Goal: Transaction & Acquisition: Obtain resource

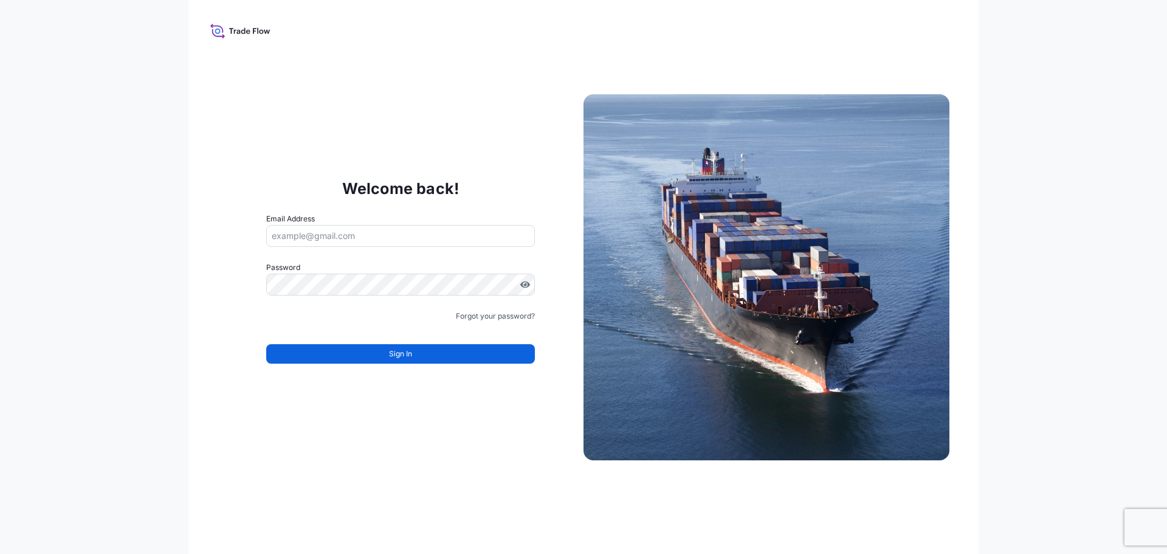
click at [237, 36] on icon at bounding box center [240, 31] width 60 height 18
click at [222, 27] on icon at bounding box center [216, 28] width 13 height 9
click at [330, 227] on input "Email Address" at bounding box center [400, 236] width 269 height 22
type input "V"
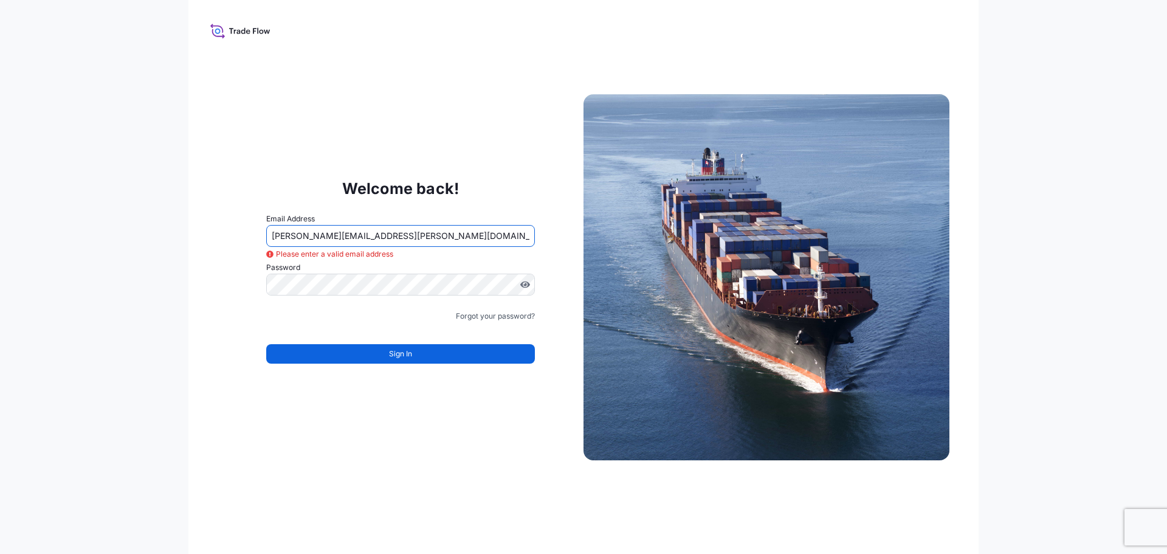
type input "vicki.coleman@bdpint.com"
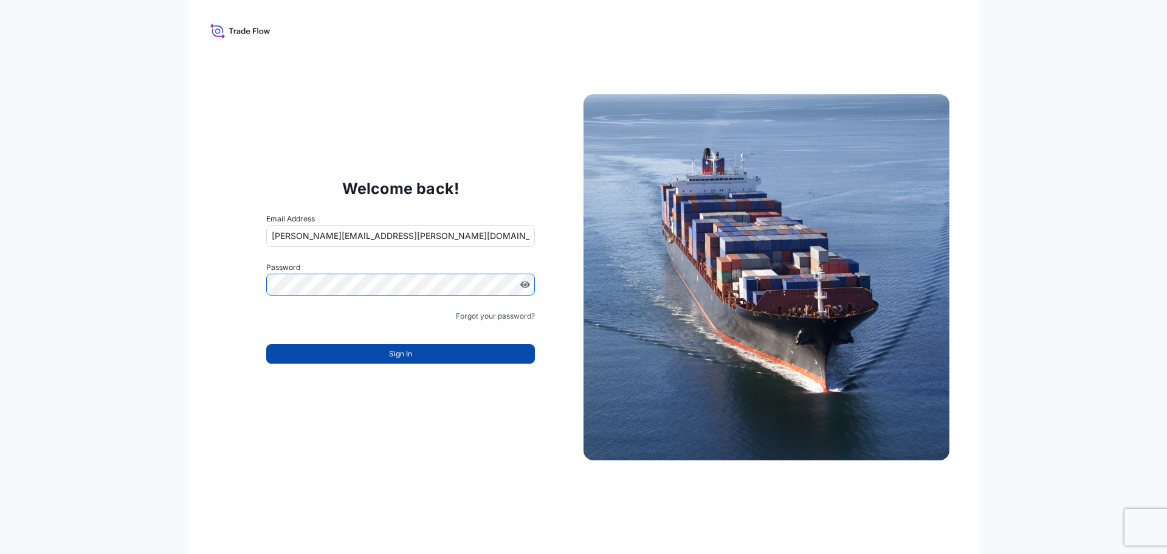
click at [381, 363] on button "Sign In" at bounding box center [400, 353] width 269 height 19
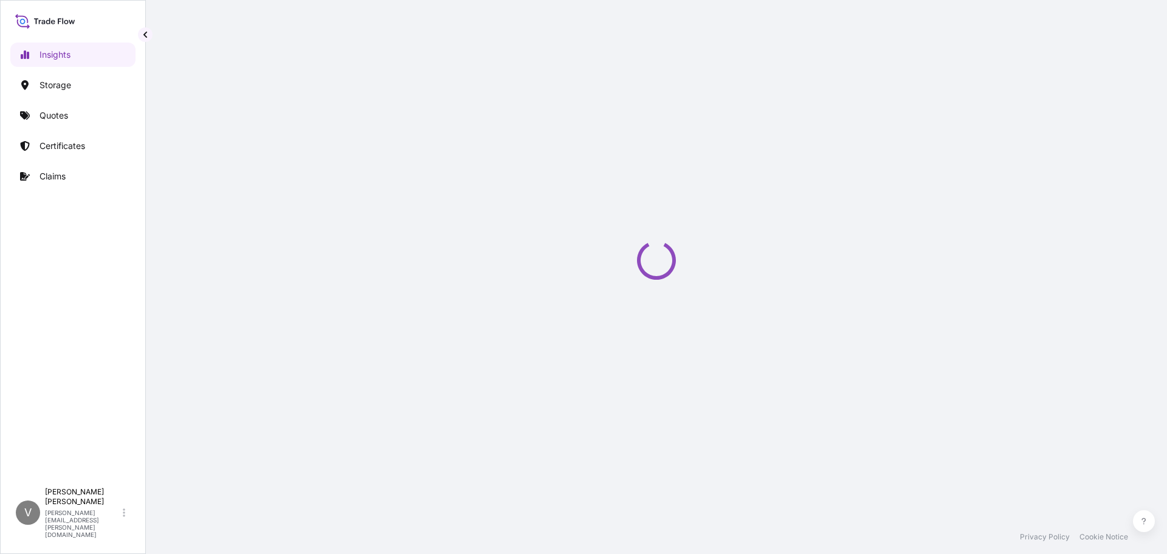
select select "2025"
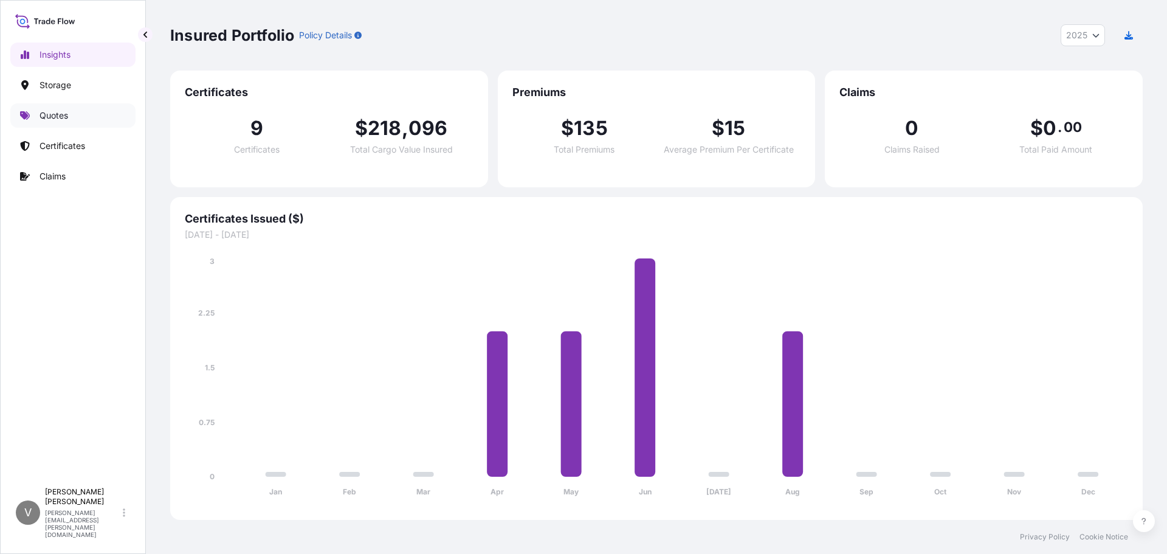
click at [50, 112] on p "Quotes" at bounding box center [54, 115] width 29 height 12
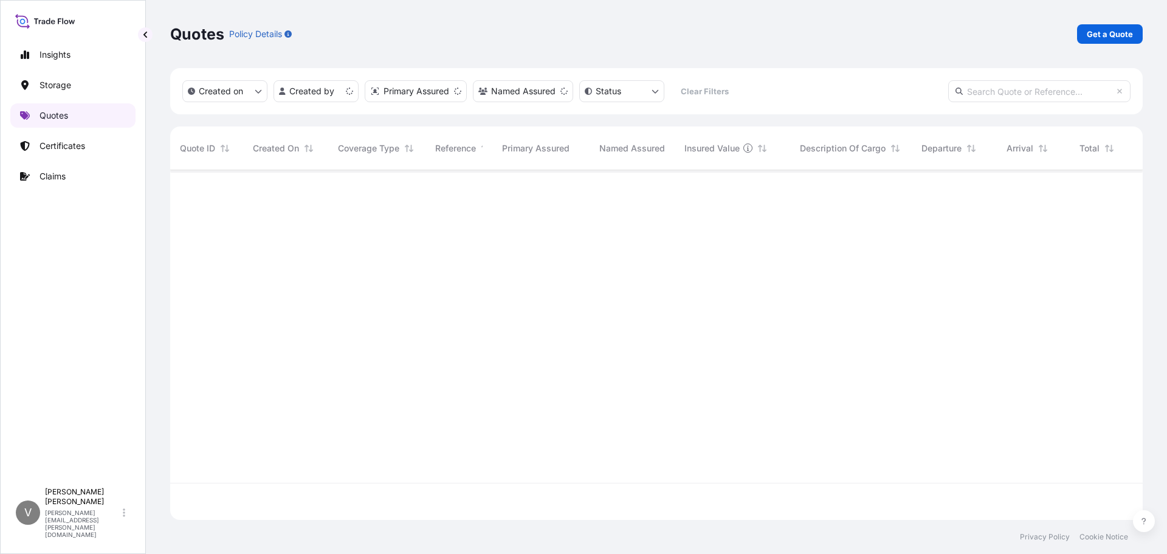
scroll to position [347, 963]
click at [1100, 36] on p "Get a Quote" at bounding box center [1110, 34] width 46 height 12
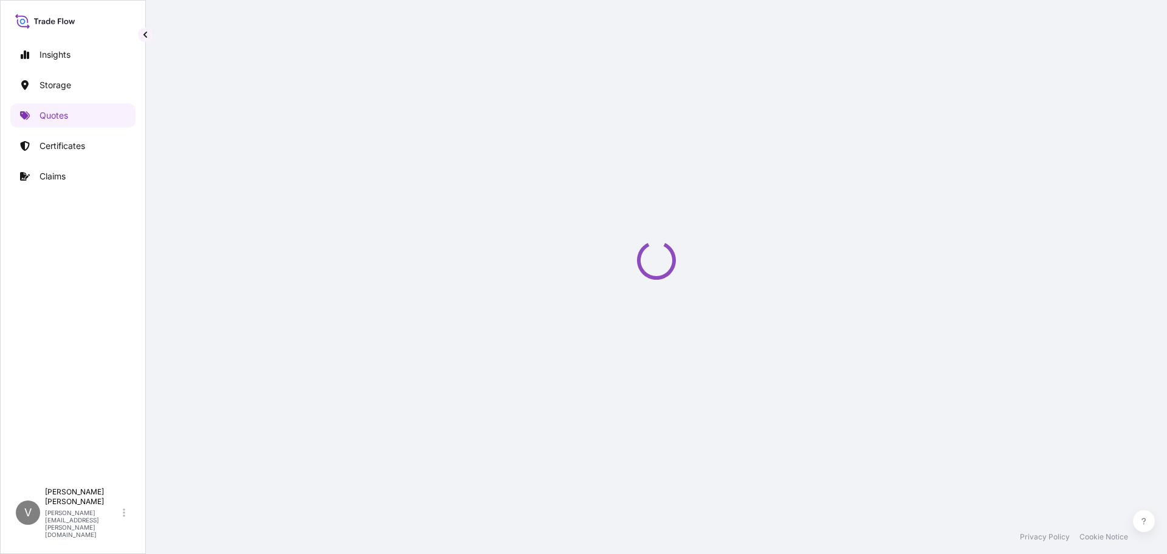
select select "Water"
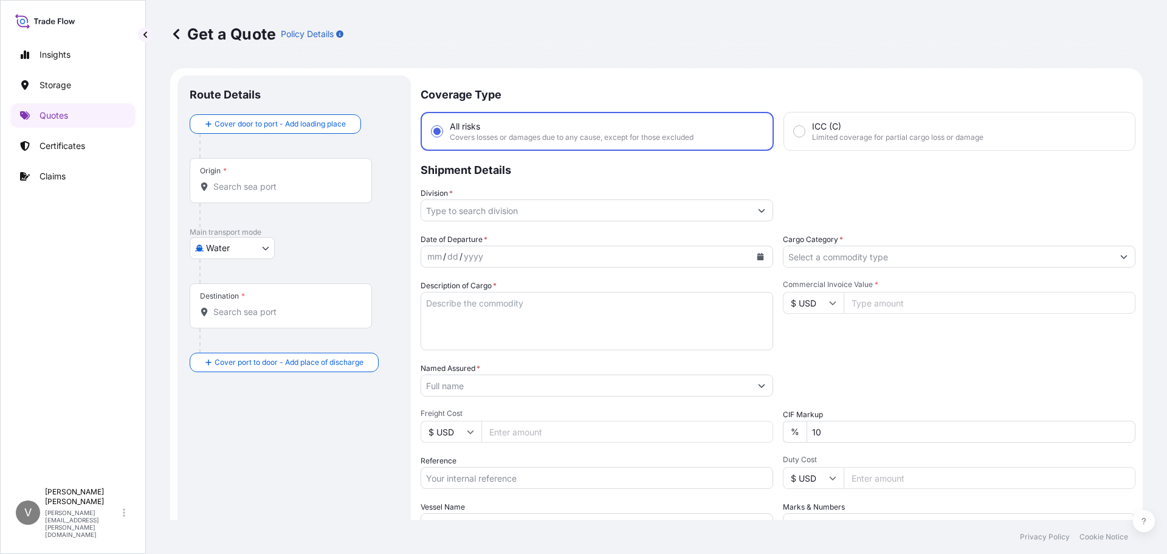
scroll to position [19, 0]
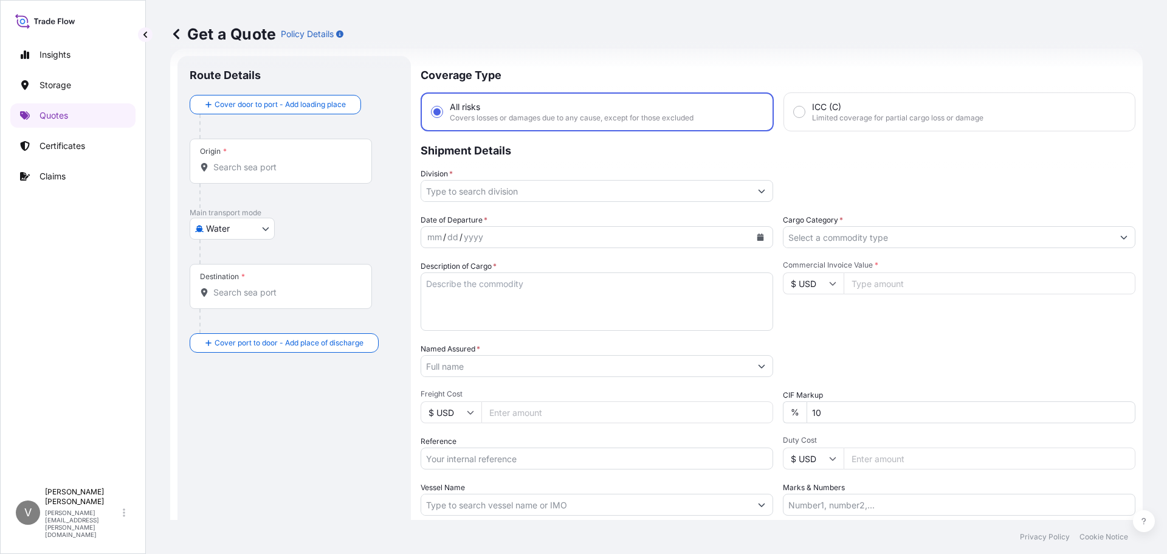
click at [467, 197] on input "Division *" at bounding box center [585, 191] width 329 height 22
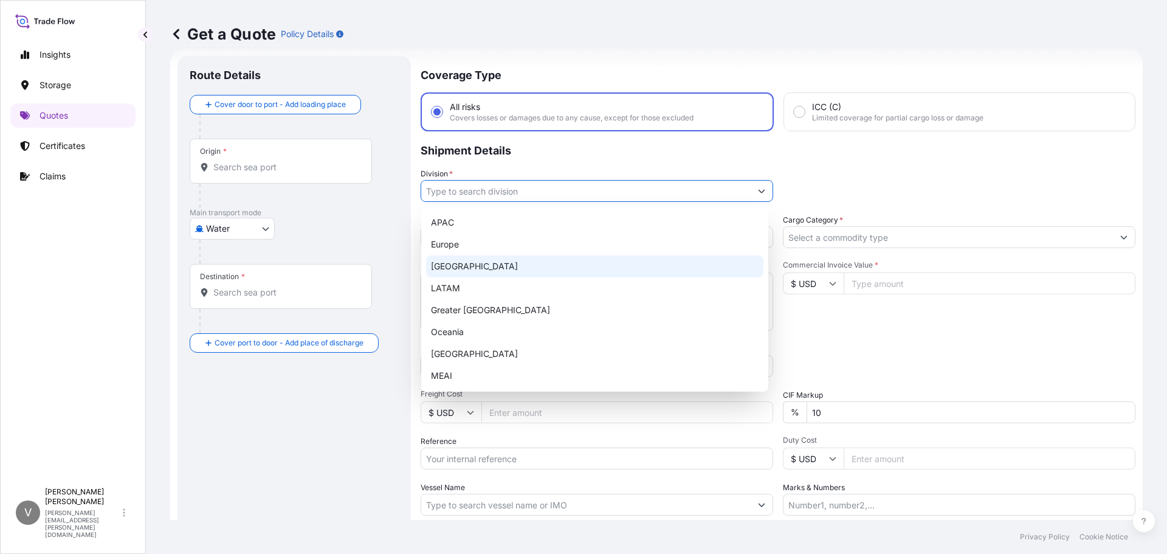
click at [456, 265] on div "North America" at bounding box center [594, 266] width 337 height 22
type input "North America"
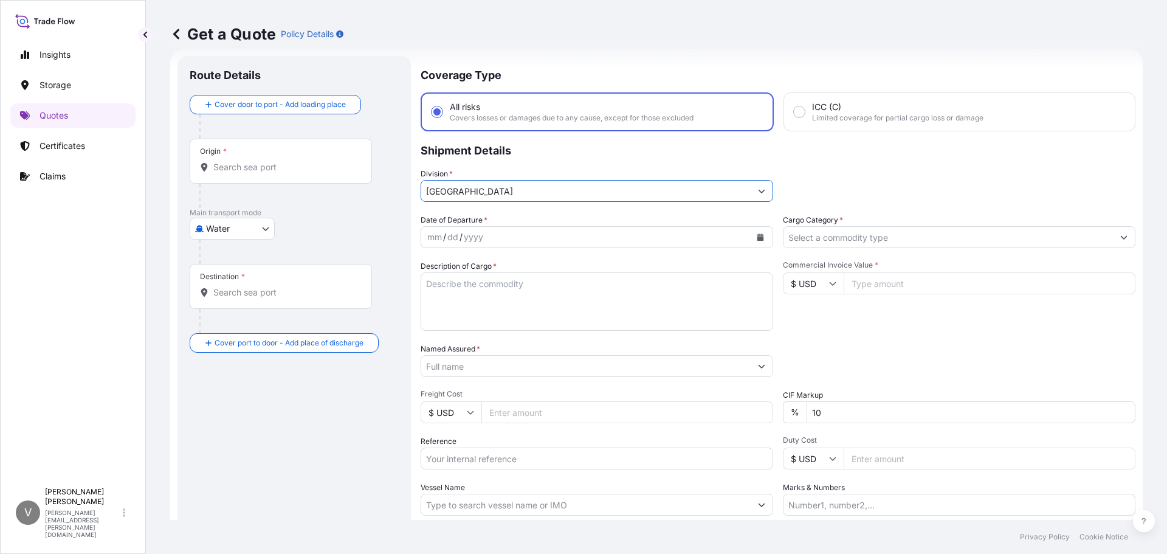
click at [818, 249] on div "Date of Departure * mm / dd / yyyy Cargo Category * Description of Cargo * Comm…" at bounding box center [778, 364] width 715 height 301
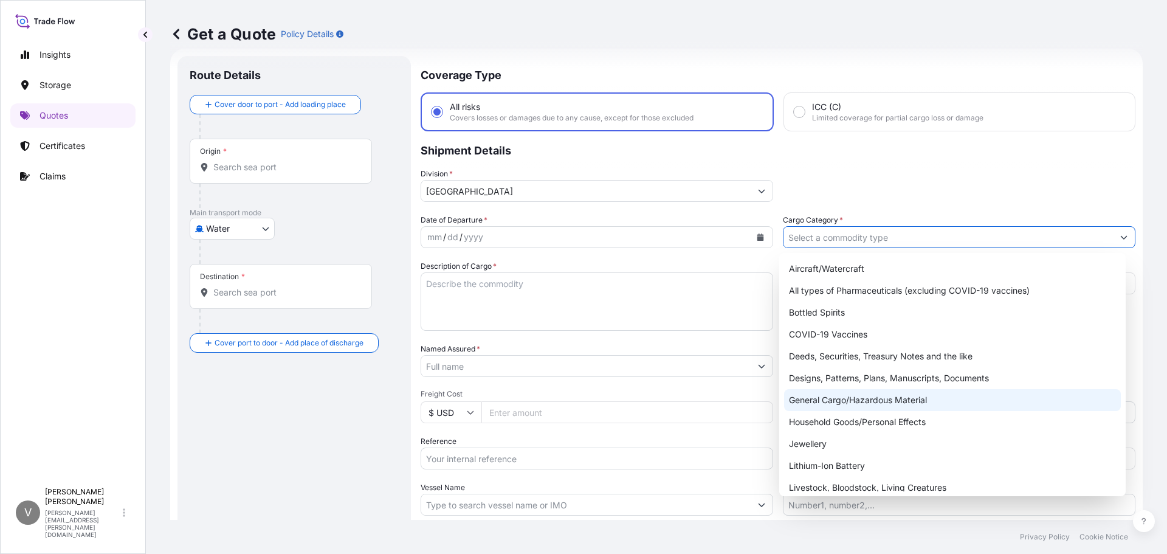
click at [883, 401] on div "General Cargo/Hazardous Material" at bounding box center [952, 400] width 337 height 22
type input "General Cargo/Hazardous Material"
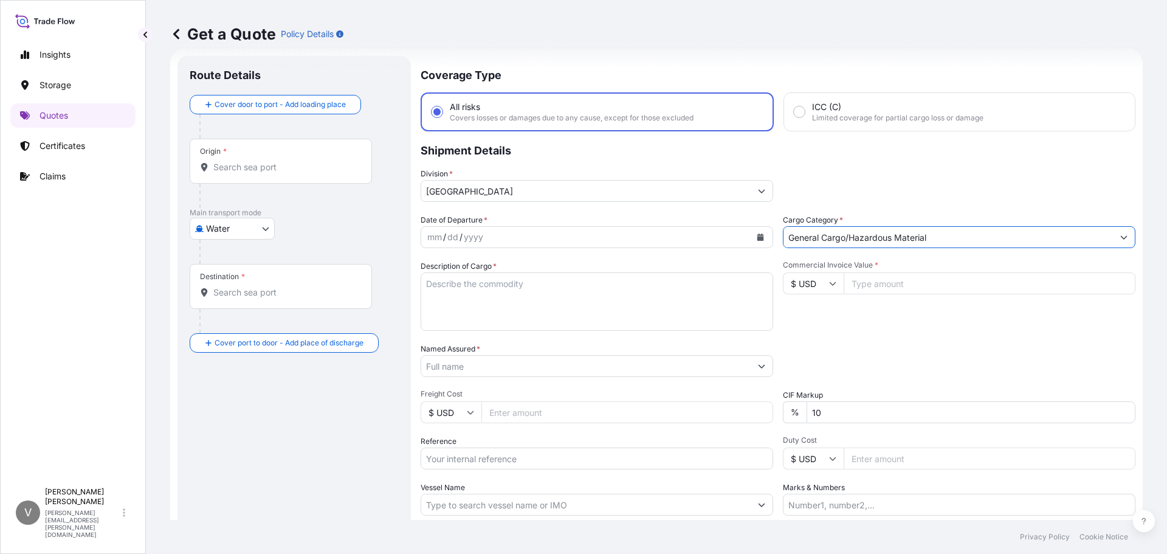
click at [432, 233] on div "mm" at bounding box center [434, 237] width 17 height 15
click at [759, 242] on button "Calendar" at bounding box center [760, 236] width 19 height 19
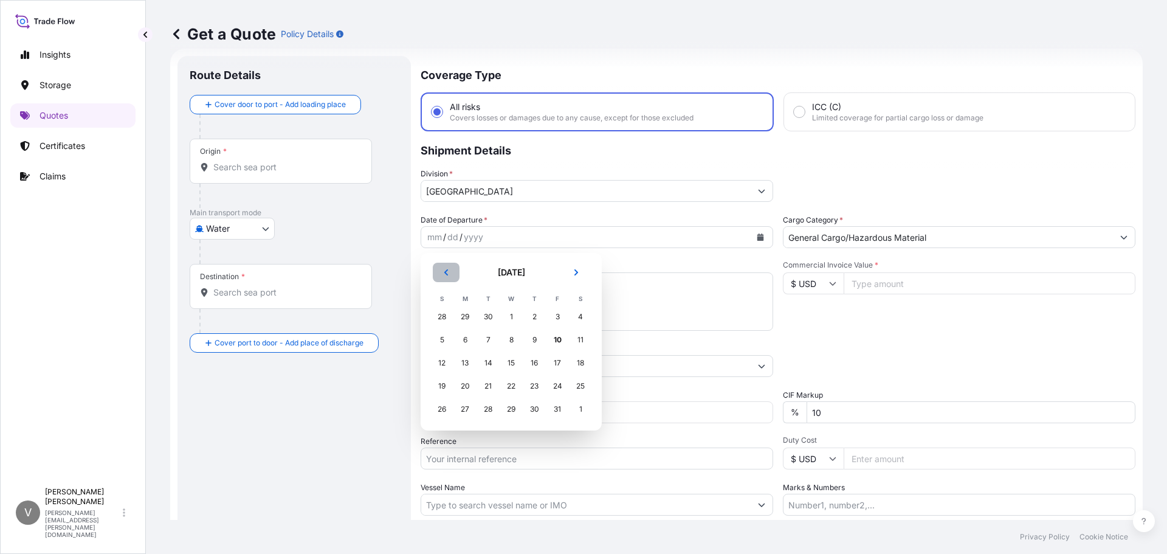
click at [446, 268] on button "Previous" at bounding box center [446, 272] width 27 height 19
click at [511, 363] on div "17" at bounding box center [511, 363] width 22 height 22
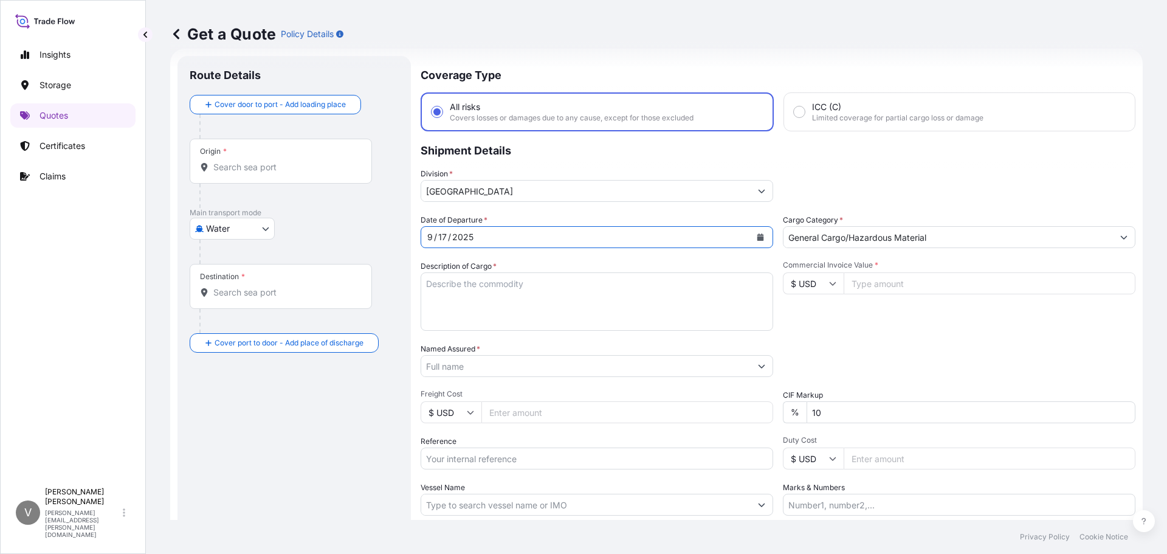
click at [486, 294] on textarea "Description of Cargo *" at bounding box center [597, 301] width 353 height 58
paste textarea "COAPUR 2501---18000KGS CUSTOMER PO: 4515312940"
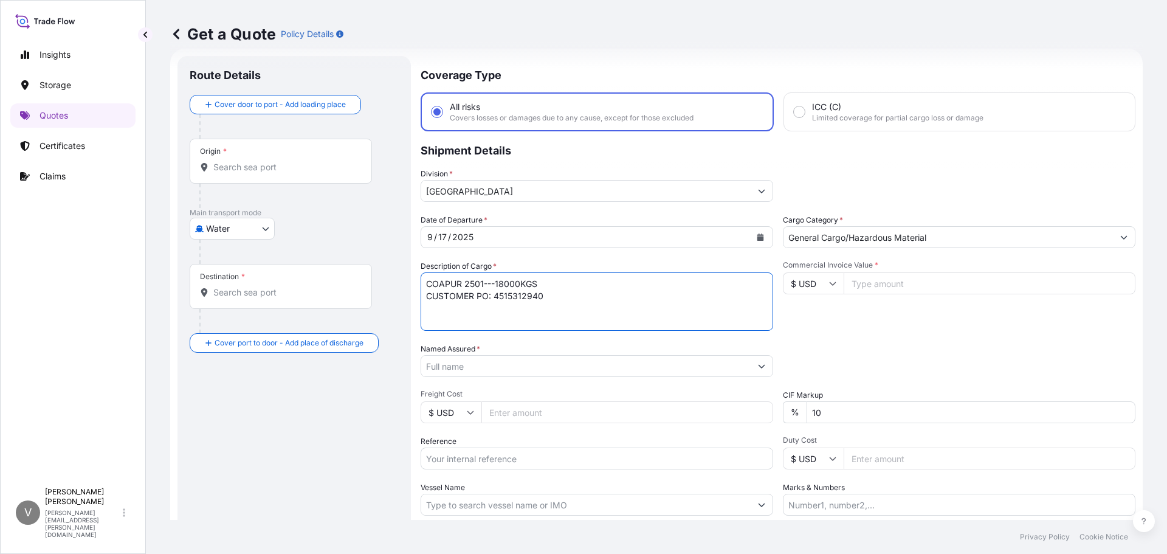
type textarea "COAPUR 2501---18000KGS CUSTOMER PO: 4515312940"
drag, startPoint x: 179, startPoint y: 445, endPoint x: 314, endPoint y: 449, distance: 135.0
click at [180, 445] on div "Route Details Cover door to port - Add loading place Place of loading Road / In…" at bounding box center [293, 331] width 233 height 550
click at [918, 278] on input "Commercial Invoice Value *" at bounding box center [990, 283] width 292 height 22
paste input "18006.30"
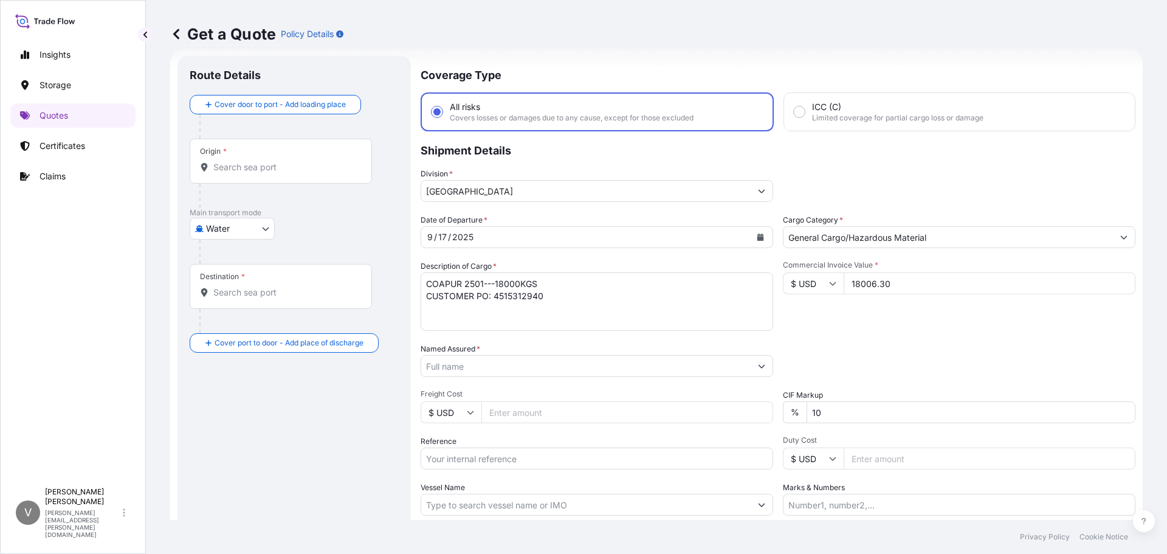
type input "18006.30"
click at [503, 367] on input "Named Assured *" at bounding box center [583, 366] width 325 height 22
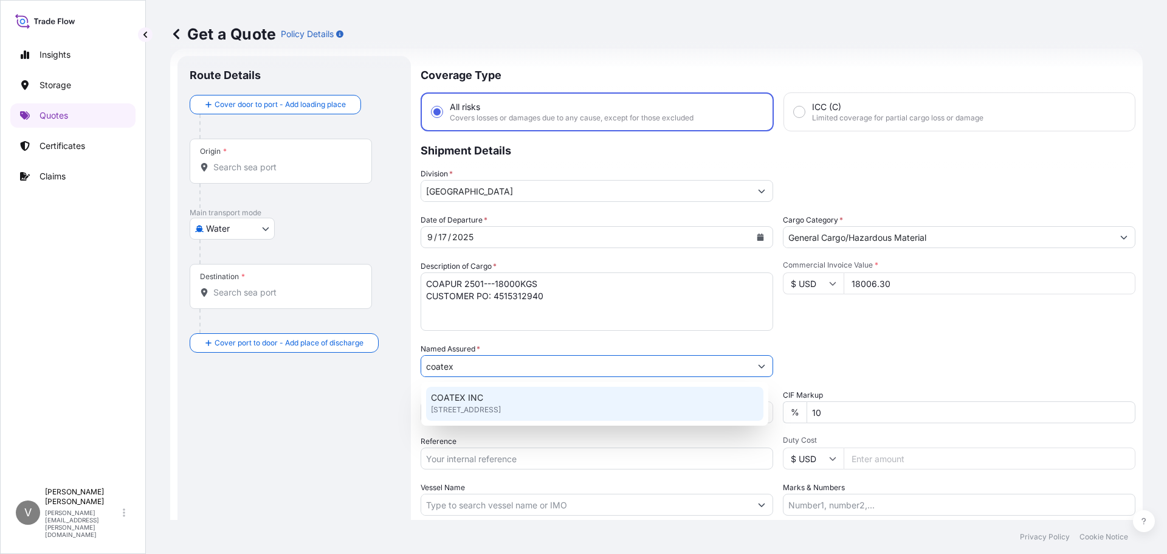
click at [480, 407] on span "547 ECOLOGY LANE, 29706, CHESTER, United States of America" at bounding box center [466, 410] width 70 height 12
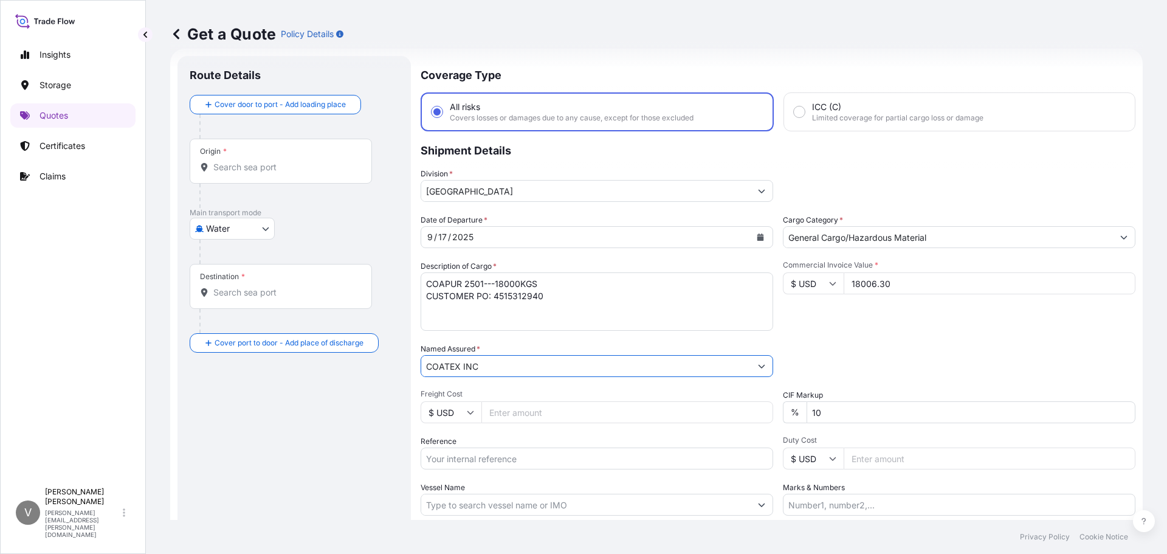
type input "COATEX INC"
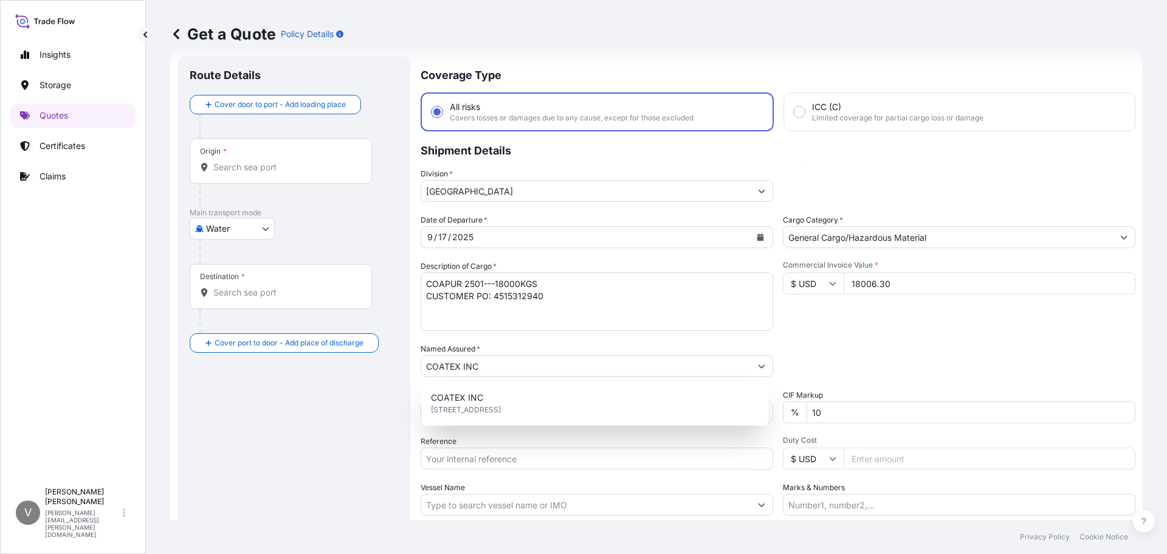
click at [236, 412] on div "Route Details Cover door to port - Add loading place Place of loading Road / In…" at bounding box center [294, 331] width 209 height 526
click at [520, 461] on input "Reference" at bounding box center [597, 458] width 353 height 22
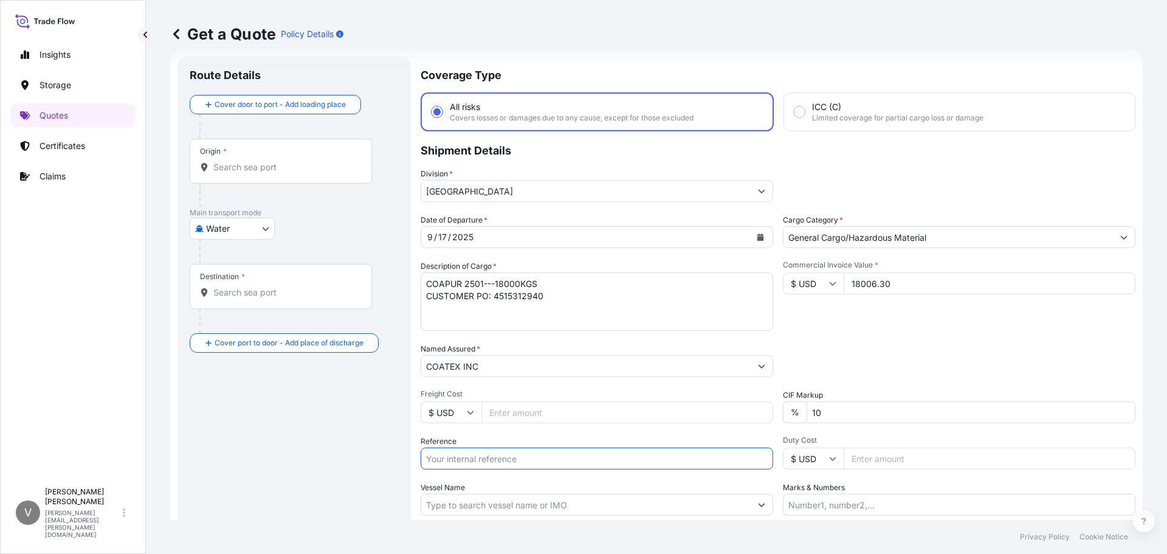
paste input "US53220885155"
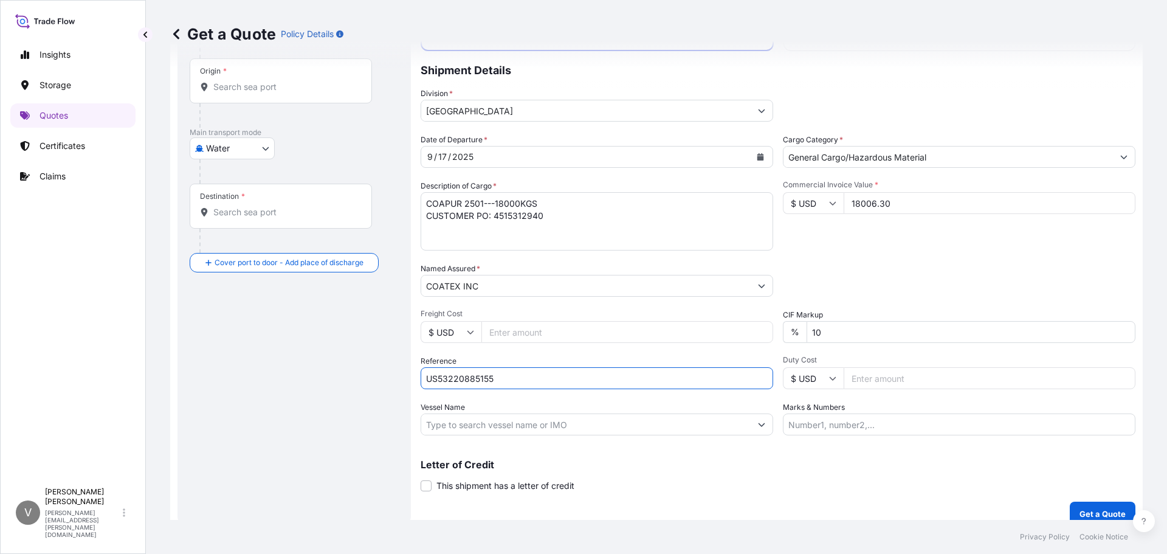
scroll to position [113, 0]
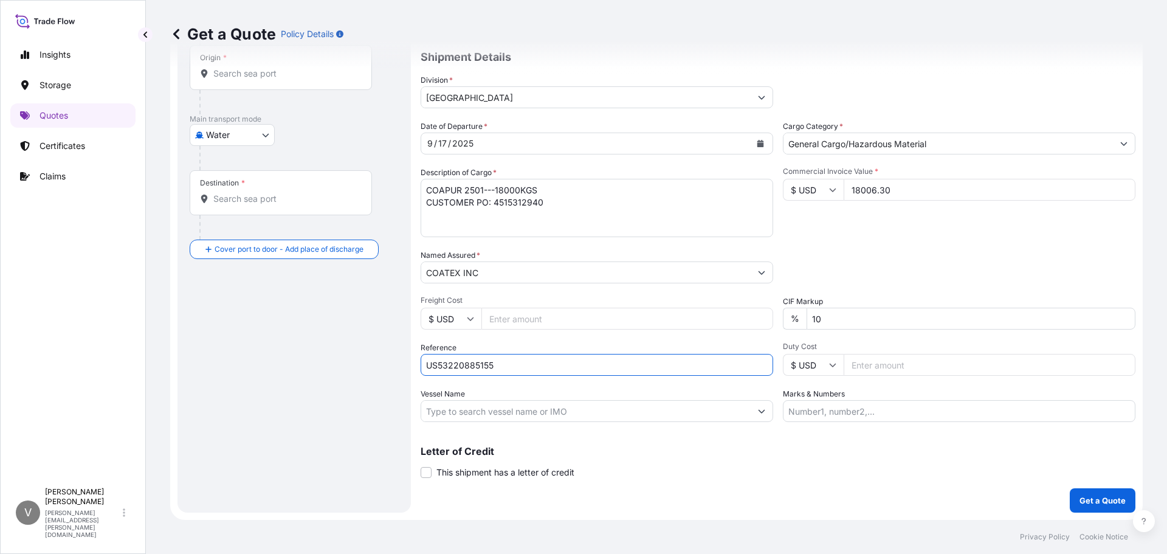
type input "US53220885155"
drag, startPoint x: 181, startPoint y: 357, endPoint x: 247, endPoint y: 363, distance: 65.9
click at [182, 357] on div "Route Details Cover door to port - Add loading place Place of loading Road / In…" at bounding box center [293, 237] width 233 height 550
click at [495, 410] on input "Vessel Name" at bounding box center [585, 411] width 329 height 22
paste input "CMA CGM POINTE-NOIRE"
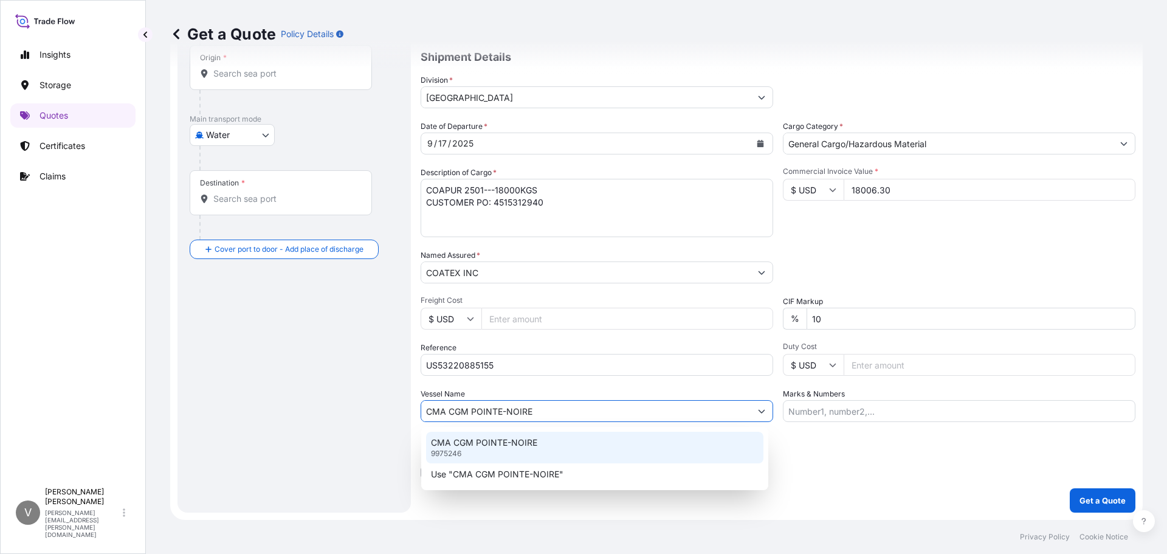
click at [480, 436] on p "CMA CGM POINTE-NOIRE" at bounding box center [484, 442] width 106 height 12
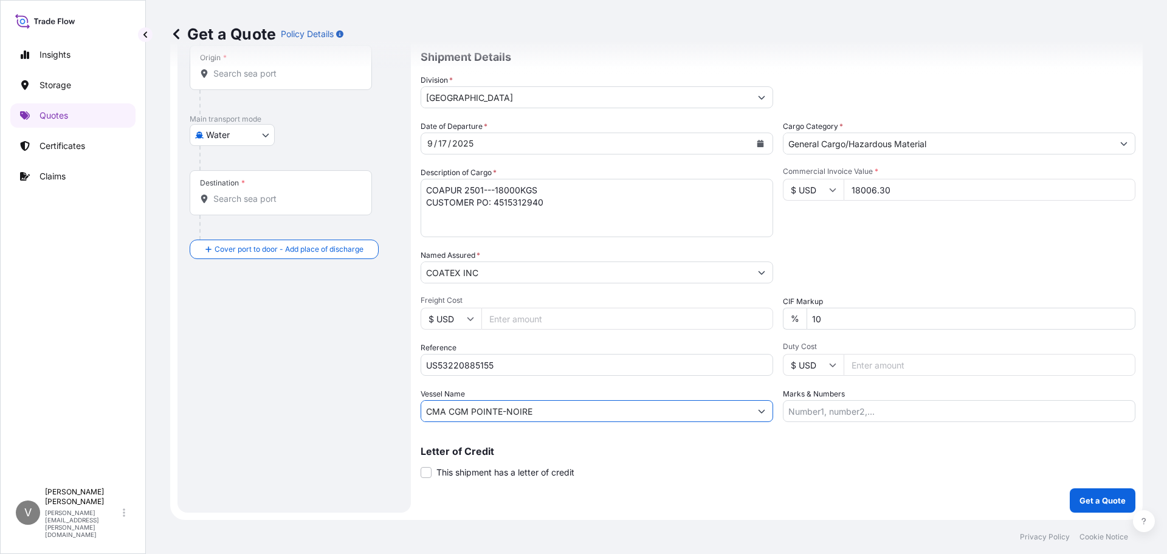
type input "CMA CGM POINTE-NOIRE"
click at [227, 83] on div "Origin *" at bounding box center [281, 67] width 182 height 45
click at [227, 80] on input "Origin *" at bounding box center [284, 73] width 143 height 12
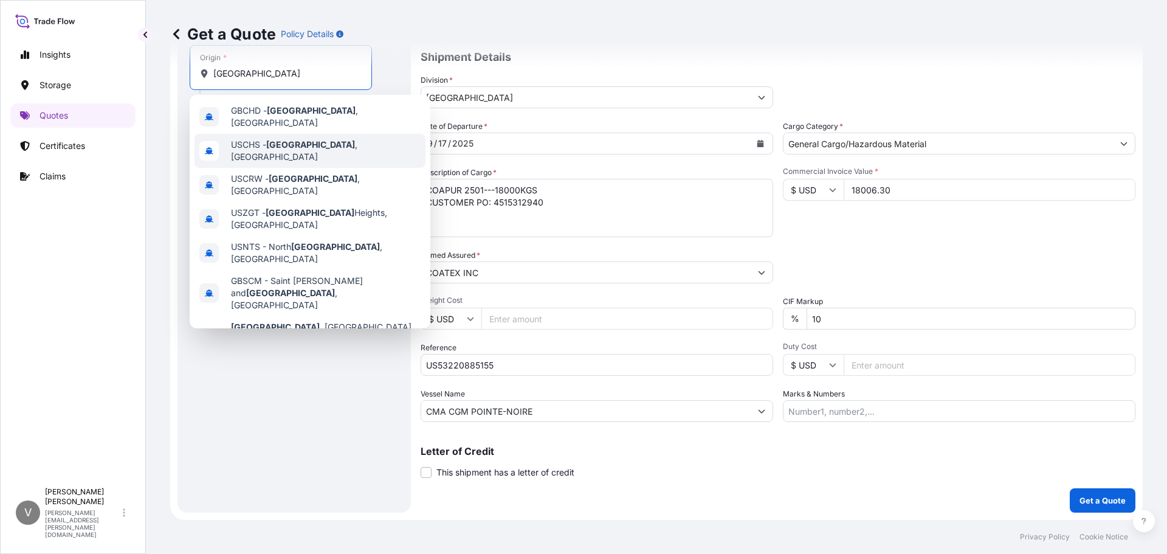
click at [258, 135] on div "USCHS - Charleston , United States" at bounding box center [310, 151] width 231 height 34
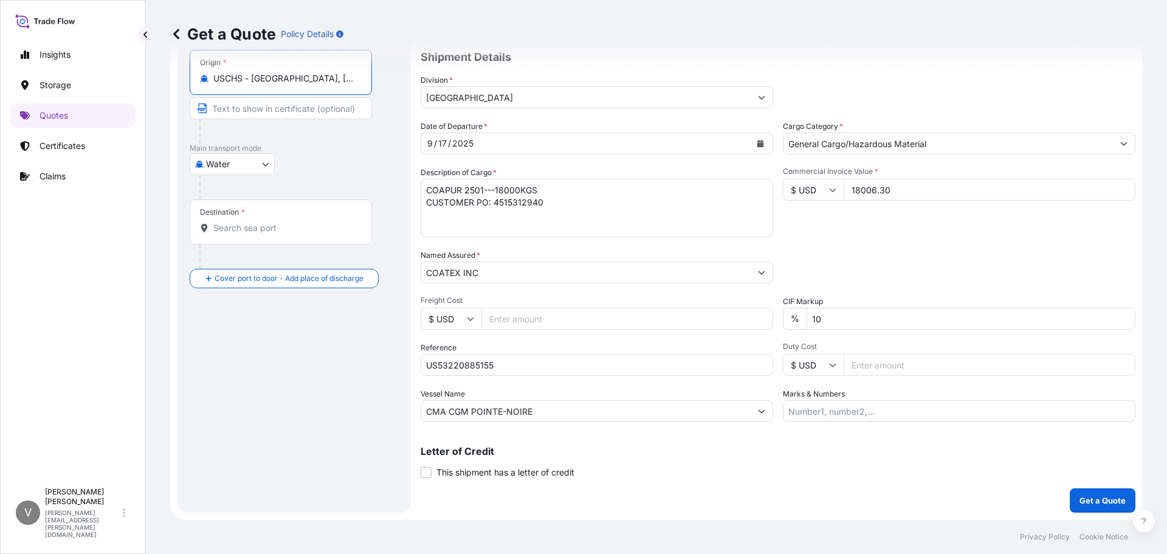
type input "USCHS - Charleston, United States"
click at [258, 235] on div "Destination *" at bounding box center [281, 221] width 182 height 45
click at [258, 234] on input "Destination *" at bounding box center [284, 228] width 143 height 12
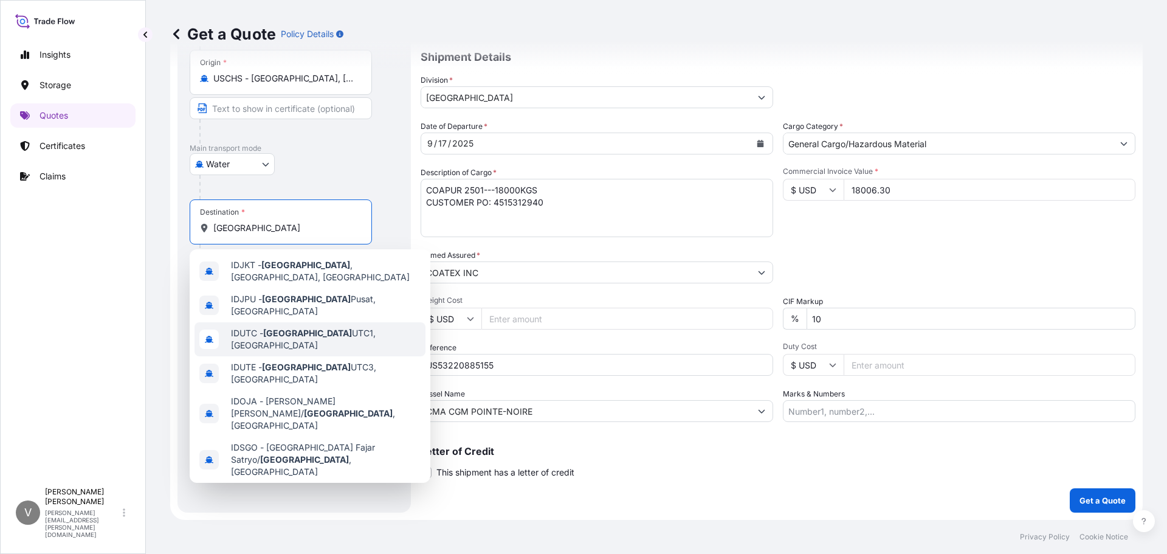
click at [247, 327] on span "IDUTC - Jakarta UTC1, Indonesia" at bounding box center [326, 339] width 190 height 24
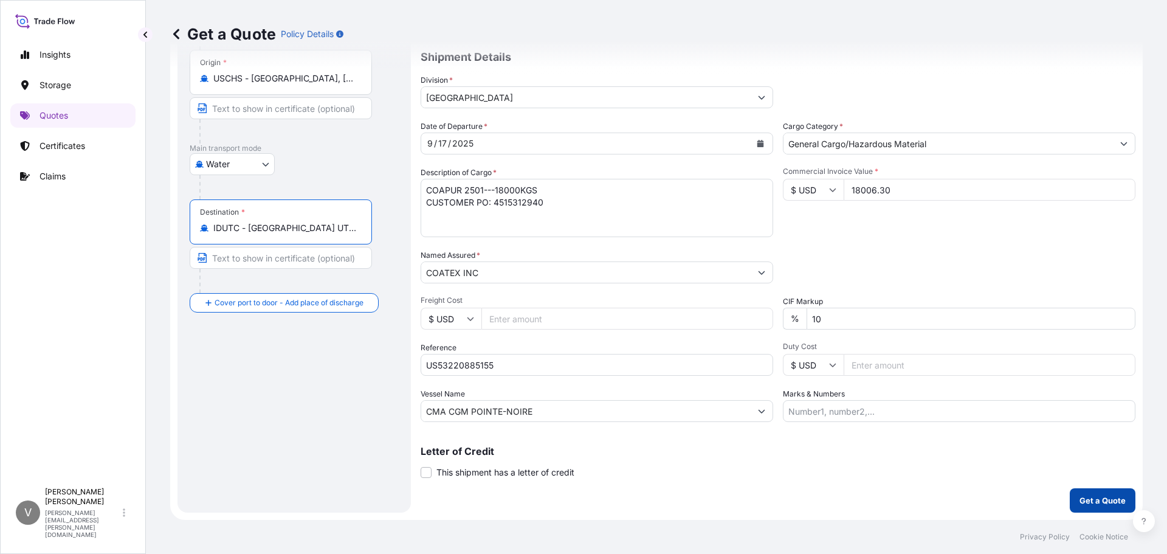
type input "IDUTC - Jakarta UTC1, Indonesia"
click at [1106, 494] on p "Get a Quote" at bounding box center [1103, 500] width 46 height 12
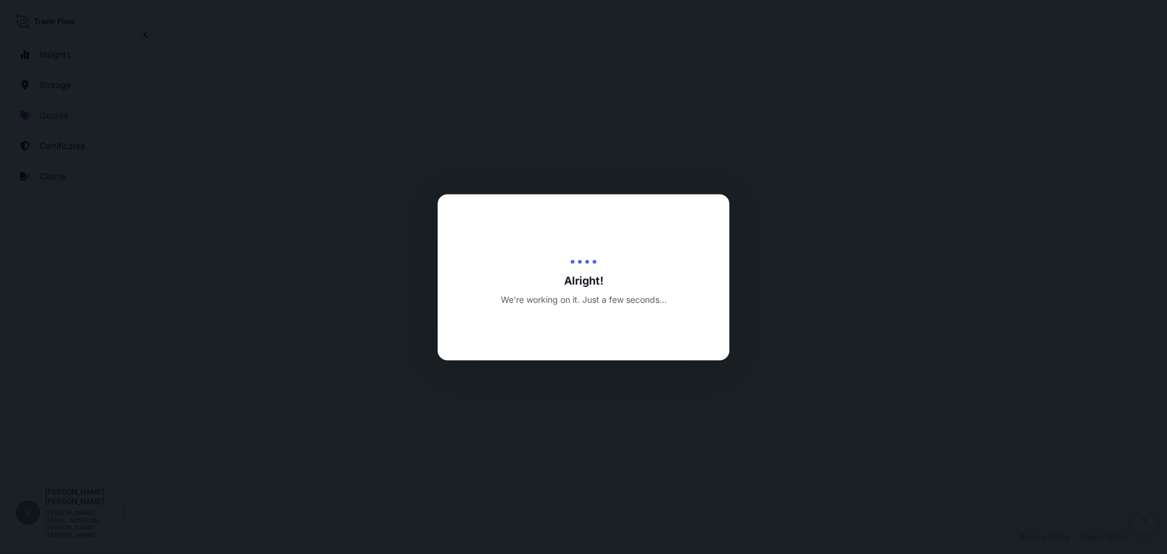
select select "Water"
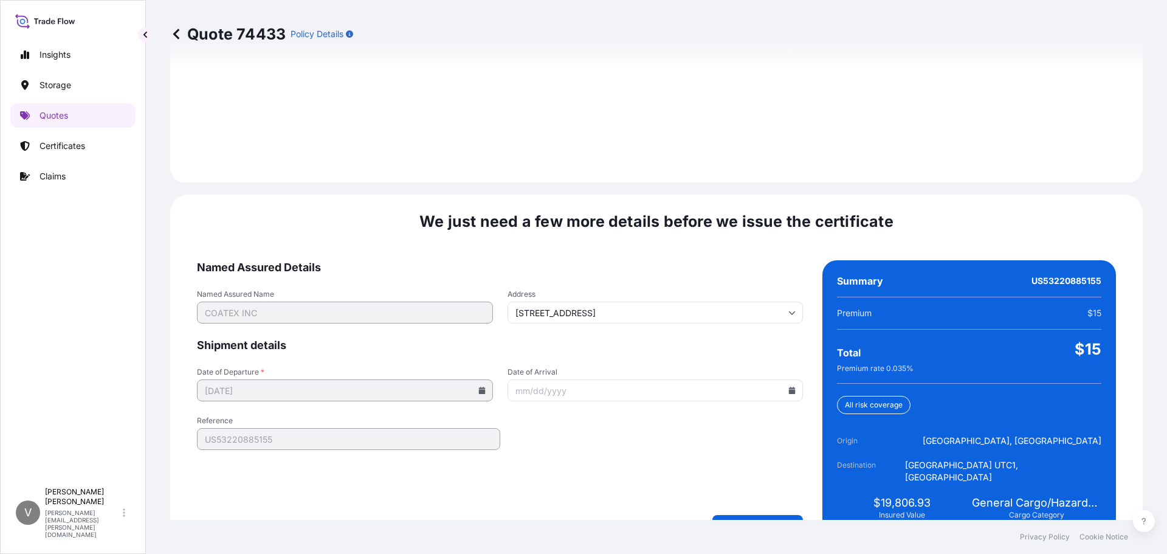
scroll to position [1738, 0]
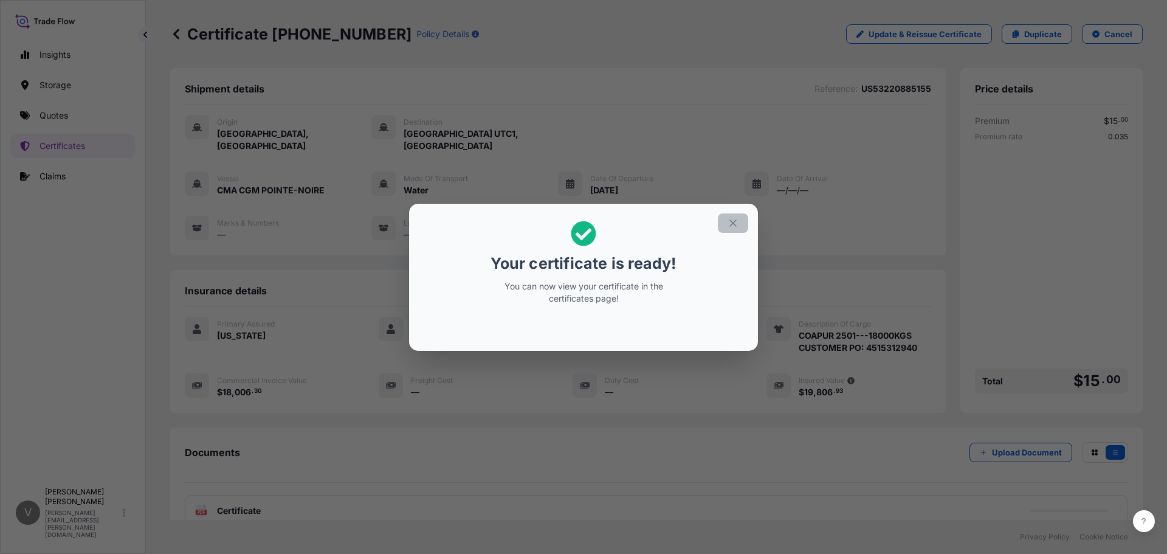
click at [734, 224] on icon "button" at bounding box center [733, 223] width 11 height 11
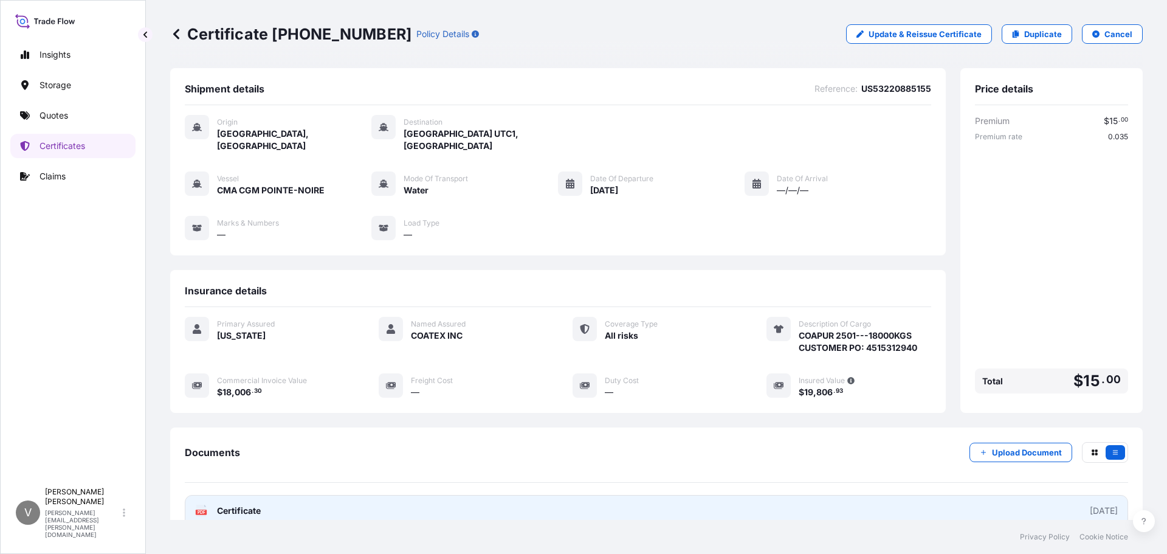
click at [250, 505] on span "Certificate" at bounding box center [239, 511] width 44 height 12
